Goal: Task Accomplishment & Management: Complete application form

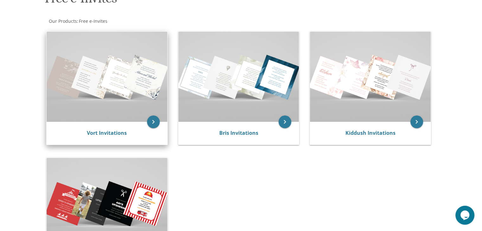
scroll to position [108, 0]
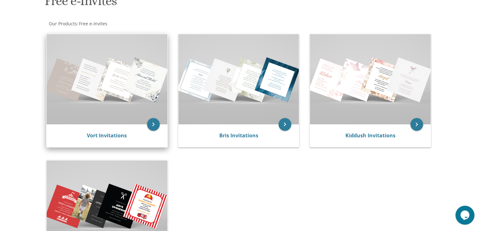
click at [137, 84] on img at bounding box center [107, 79] width 121 height 90
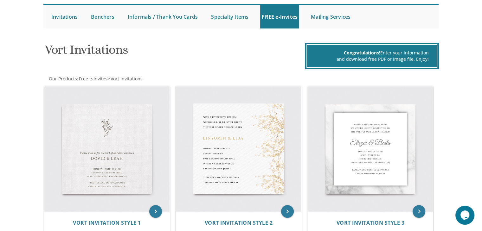
scroll to position [72, 0]
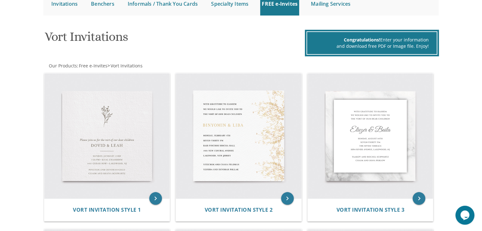
click at [133, 127] on img at bounding box center [107, 137] width 126 height 126
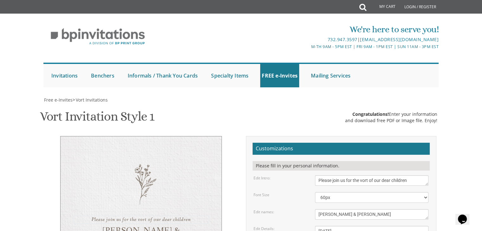
click at [410, 179] on textarea "Please join us for the vort of our dear children" at bounding box center [372, 181] width 114 height 10
click at [414, 181] on textarea "Please join us for the vort of our dear children" at bounding box center [372, 181] width 114 height 10
drag, startPoint x: 414, startPoint y: 181, endPoint x: 353, endPoint y: 179, distance: 60.6
click at [353, 179] on textarea "Please join us for the vort of our dear children" at bounding box center [372, 181] width 114 height 10
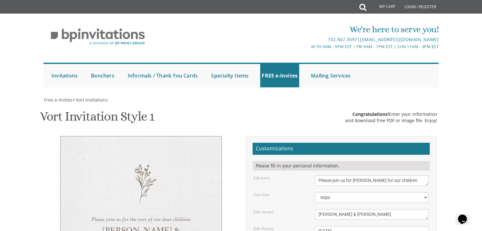
type textarea "Please join us for Sheva Brachos for our children"
drag, startPoint x: 355, startPoint y: 216, endPoint x: 291, endPoint y: 202, distance: 65.5
type textarea "Benzion & Fraida Rivka"
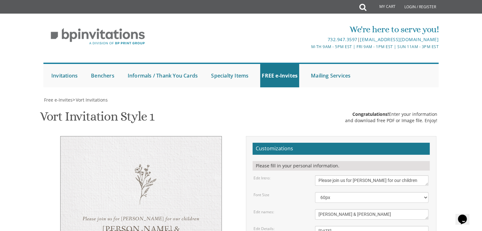
drag, startPoint x: 364, startPoint y: 172, endPoint x: 260, endPoint y: 165, distance: 103.6
click at [363, 192] on select "40px 50px 60px 70px 80px" at bounding box center [372, 197] width 114 height 11
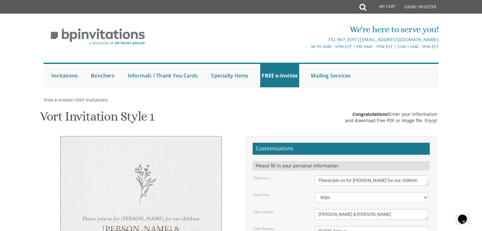
paste textarea "'"
drag, startPoint x: 384, startPoint y: 182, endPoint x: 318, endPoint y: 179, distance: 66.0
type textarea "[DATE], ט' אלול 2:00 PM [STREET_ADDRESS]"
drag, startPoint x: 374, startPoint y: 206, endPoint x: 313, endPoint y: 200, distance: 61.8
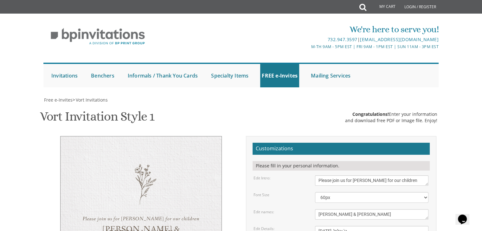
type textarea "Shmuly and Ora Ehrentreu"
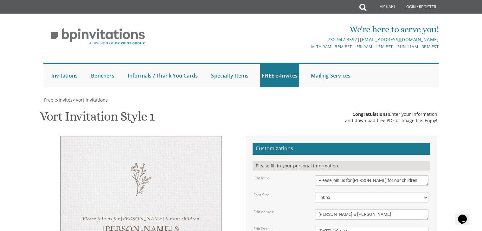
type input "[EMAIL_ADDRESS][DOMAIN_NAME]"
drag, startPoint x: 377, startPoint y: 118, endPoint x: 301, endPoint y: 100, distance: 78.5
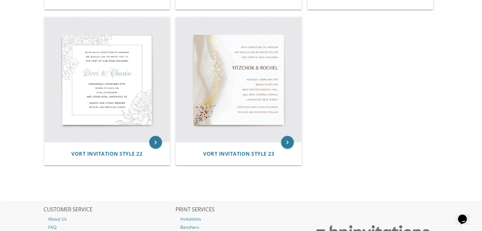
scroll to position [1220, 0]
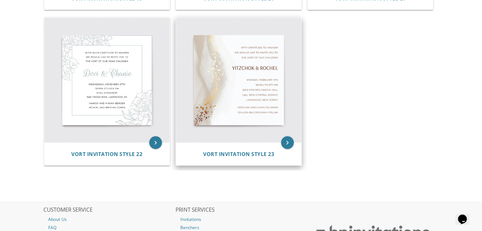
click at [264, 89] on img at bounding box center [239, 81] width 126 height 126
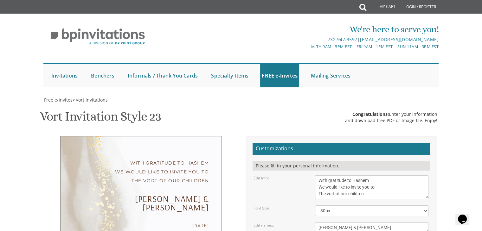
scroll to position [80, 0]
drag, startPoint x: 376, startPoint y: 194, endPoint x: 305, endPoint y: 157, distance: 79.6
paste textarea "Tuesday, ט' אלול 2:00 PM 3 Eastville Avenue NW11"
type textarea "Tuesday, ט' אלול 2:00 PM 3 Eastville Avenue NW11"
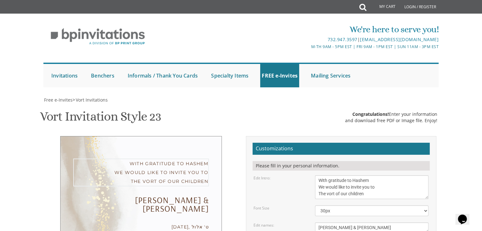
click at [371, 176] on textarea "With gratitude to Hashem We would like to invite you to The vort of our children" at bounding box center [372, 188] width 114 height 24
drag, startPoint x: 335, startPoint y: 114, endPoint x: 325, endPoint y: 114, distance: 9.8
click at [325, 176] on textarea "With gratitude to Hashem We would like to invite you to The vort of our children" at bounding box center [372, 188] width 114 height 24
drag, startPoint x: 325, startPoint y: 113, endPoint x: 313, endPoint y: 90, distance: 25.1
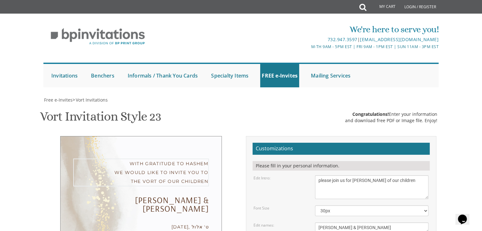
drag, startPoint x: 386, startPoint y: 101, endPoint x: 382, endPoint y: 101, distance: 3.5
click at [382, 176] on textarea "With gratitude to Hashem We would like to invite you to The vort of our children" at bounding box center [372, 188] width 114 height 24
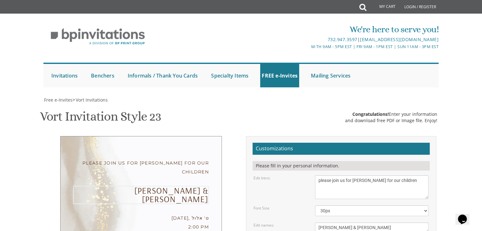
click at [367, 223] on textarea "Yitzchok & Rochel" at bounding box center [372, 228] width 114 height 10
click at [381, 176] on textarea "With gratitude to Hashem We would like to invite you to The vort of our children" at bounding box center [372, 188] width 114 height 24
click at [369, 223] on textarea "Yitzchok & Rochel" at bounding box center [372, 228] width 114 height 10
click at [346, 176] on textarea "With gratitude to Hashem We would like to invite you to The vort of our children" at bounding box center [372, 188] width 114 height 24
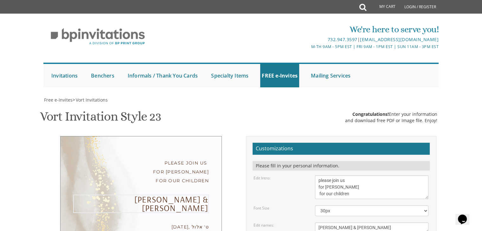
click at [359, 223] on textarea "Yitzchok & Rochel" at bounding box center [372, 228] width 114 height 10
click at [318, 176] on textarea "With gratitude to Hashem We would like to invite you to The vort of our children" at bounding box center [372, 188] width 114 height 24
click at [354, 176] on textarea "With gratitude to Hashem We would like to invite you to The vort of our children" at bounding box center [372, 188] width 114 height 24
type textarea "please join us for sheva brachos for our children"
click at [361, 223] on textarea "Yitzchok & Rochel" at bounding box center [372, 228] width 114 height 10
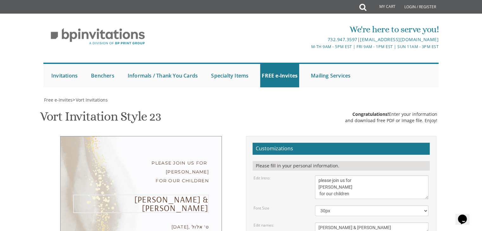
drag, startPoint x: 354, startPoint y: 147, endPoint x: 288, endPoint y: 146, distance: 65.3
click at [288, 223] on div "Edit names: Yitzchok & Rochel" at bounding box center [341, 228] width 185 height 10
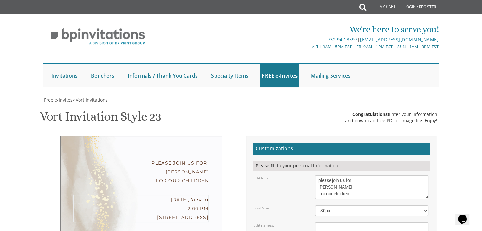
type textarea "Tuesday, ט' אלול 2:00 PM 3 Eastville Avenue NW11"
click at [384, 223] on textarea "Yitzchok & Rochel" at bounding box center [372, 228] width 114 height 10
type textarea "ת"
type textarea "צ"
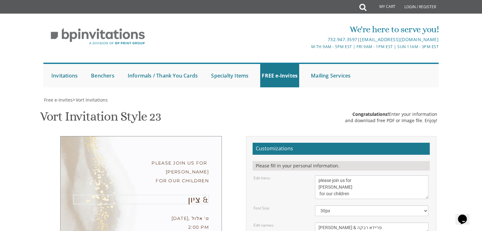
type textarea "בן ציון & פריידא רבקה"
drag, startPoint x: 387, startPoint y: 218, endPoint x: 318, endPoint y: 207, distance: 69.7
type textarea "כ"
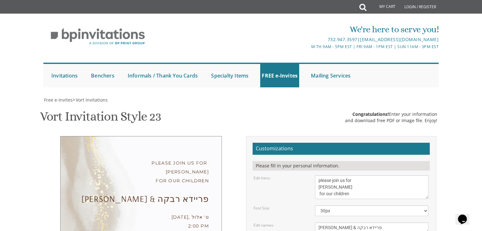
type textarea "כ"
type textarea "families ehrentreu and bleier"
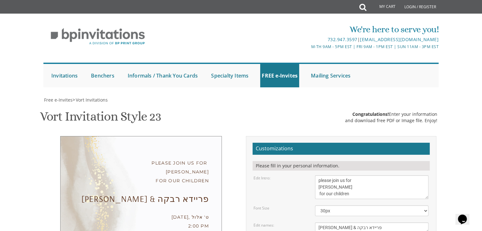
type input "soehrentreu@gmail.com"
drag, startPoint x: 381, startPoint y: 147, endPoint x: 306, endPoint y: 152, distance: 74.7
type textarea "Shmuly and Ora ehrentreu"
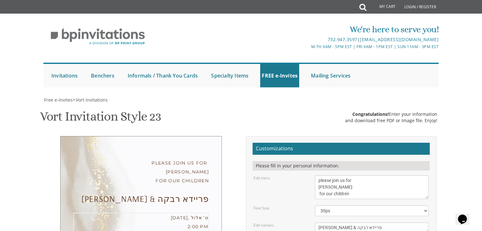
drag, startPoint x: 350, startPoint y: 144, endPoint x: 335, endPoint y: 146, distance: 15.7
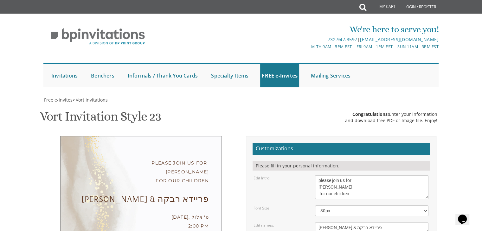
drag, startPoint x: 380, startPoint y: 147, endPoint x: 317, endPoint y: 152, distance: 62.3
drag, startPoint x: 353, startPoint y: 103, endPoint x: 307, endPoint y: 101, distance: 46.1
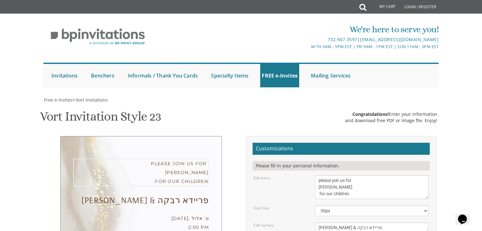
click at [307, 176] on div "Edit Intro: With gratitude to Hashem We would like to invite you to The vort of…" at bounding box center [341, 188] width 185 height 24
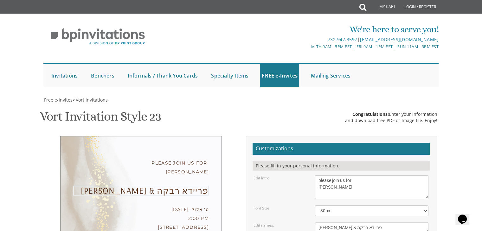
click at [371, 223] on textarea "Yitzchok & Rochel" at bounding box center [372, 228] width 114 height 10
click at [351, 176] on textarea "With gratitude to Hashem We would like to invite you to The vort of our children" at bounding box center [372, 188] width 114 height 24
type textarea "please join us for sheva brachos for"
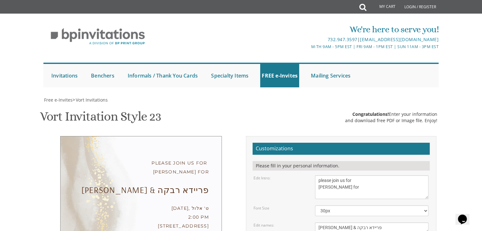
type textarea "family ehrentreu"
